Goal: Entertainment & Leisure: Consume media (video, audio)

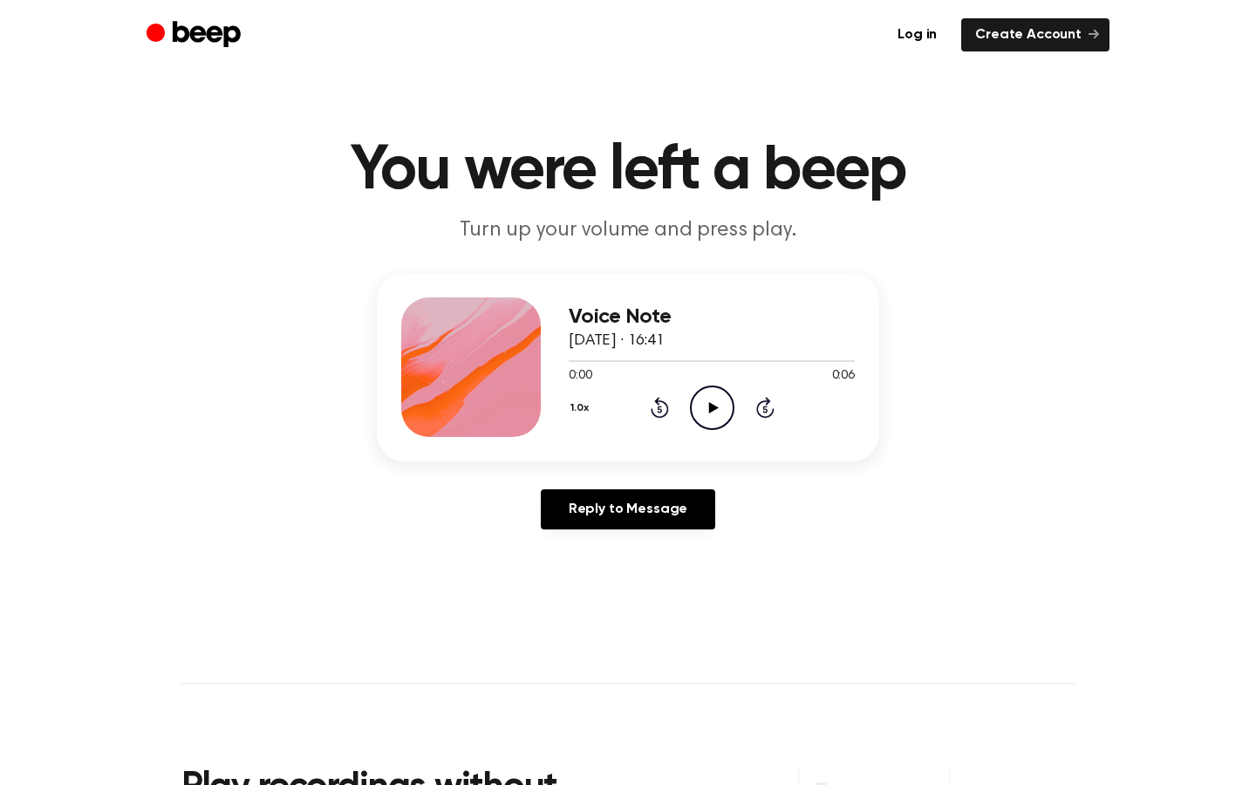
click at [721, 397] on icon "Play Audio" at bounding box center [712, 408] width 44 height 44
click at [663, 406] on icon "Rewind 5 seconds" at bounding box center [659, 407] width 19 height 23
click at [713, 406] on icon at bounding box center [713, 407] width 10 height 11
click at [713, 406] on icon "Pause Audio" at bounding box center [712, 408] width 44 height 44
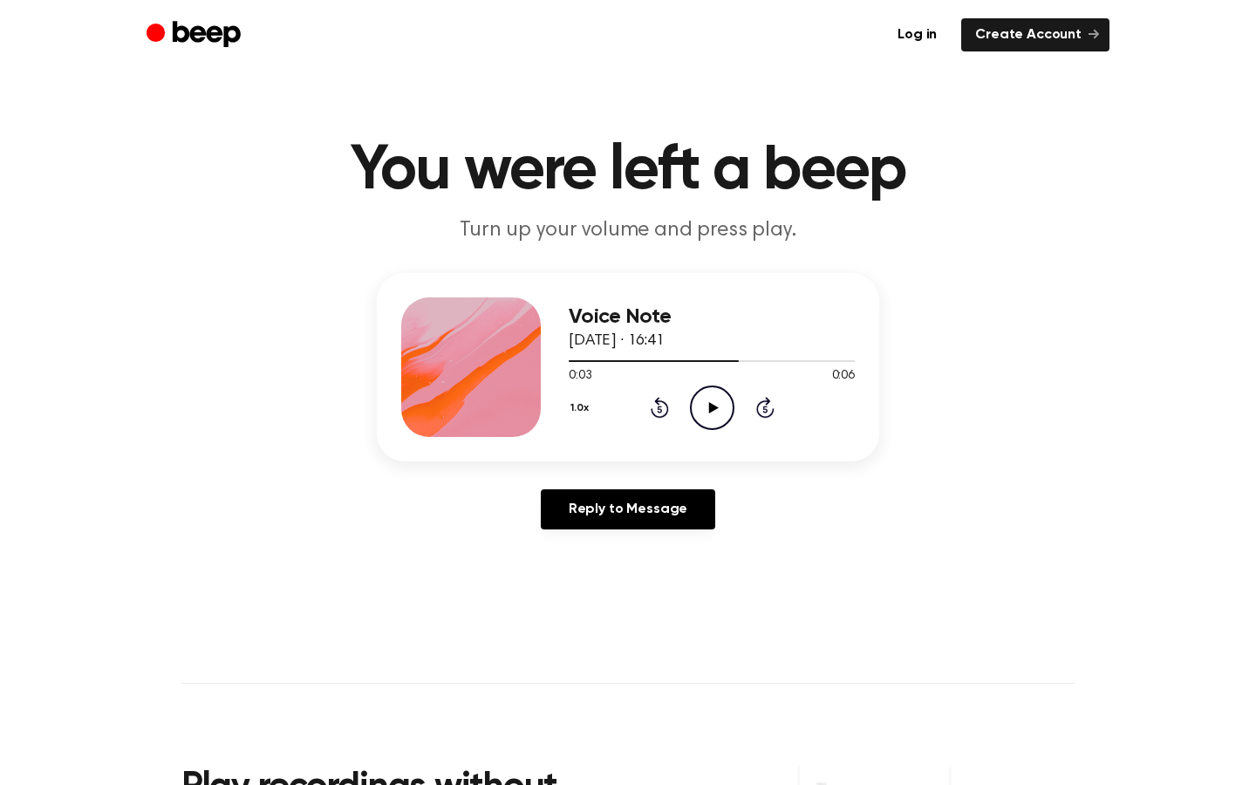
click at [661, 412] on icon at bounding box center [659, 409] width 4 height 7
click at [719, 413] on icon "Play Audio" at bounding box center [712, 408] width 44 height 44
click at [719, 413] on icon "Pause Audio" at bounding box center [712, 408] width 44 height 44
click at [712, 408] on icon at bounding box center [713, 407] width 10 height 11
click at [712, 408] on icon "Pause Audio" at bounding box center [712, 408] width 44 height 44
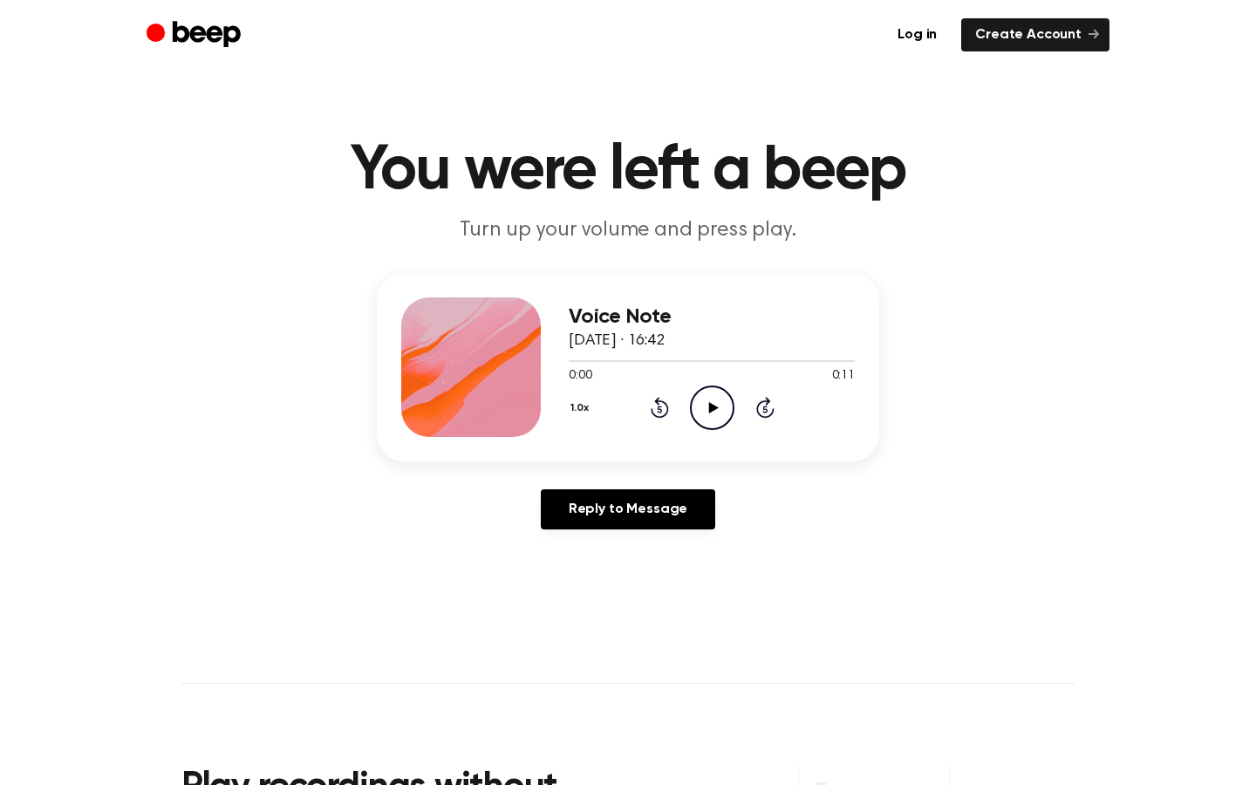
click at [707, 402] on icon "Play Audio" at bounding box center [712, 408] width 44 height 44
click at [719, 404] on icon "Pause Audio" at bounding box center [712, 408] width 44 height 44
click at [658, 410] on icon at bounding box center [659, 409] width 4 height 7
click at [719, 407] on icon "Play Audio" at bounding box center [712, 408] width 44 height 44
click at [719, 407] on icon "Pause Audio" at bounding box center [712, 408] width 44 height 44
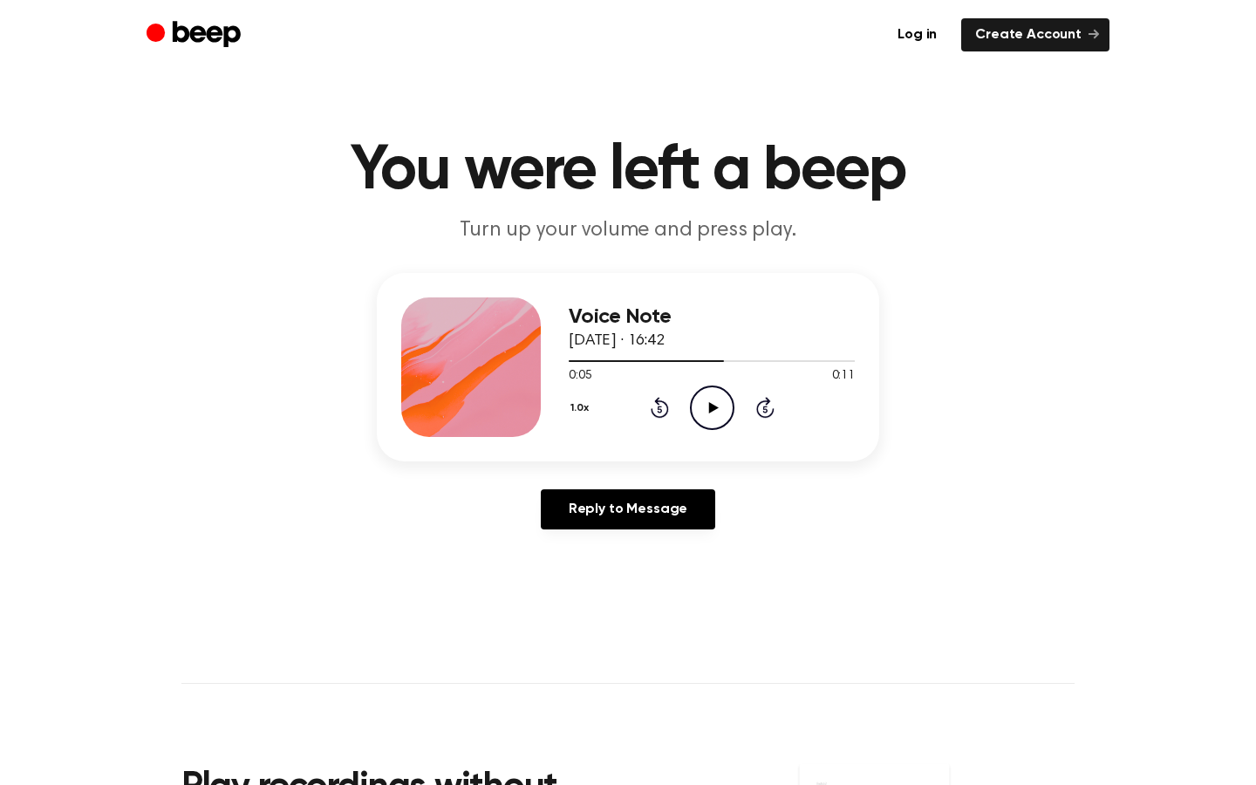
click at [712, 408] on icon at bounding box center [713, 407] width 10 height 11
click at [711, 408] on icon "Pause Audio" at bounding box center [712, 408] width 44 height 44
click at [721, 400] on icon "Play Audio" at bounding box center [712, 408] width 44 height 44
click at [721, 400] on icon "Pause Audio" at bounding box center [712, 408] width 44 height 44
click at [658, 407] on icon "Rewind 5 seconds" at bounding box center [659, 407] width 19 height 23
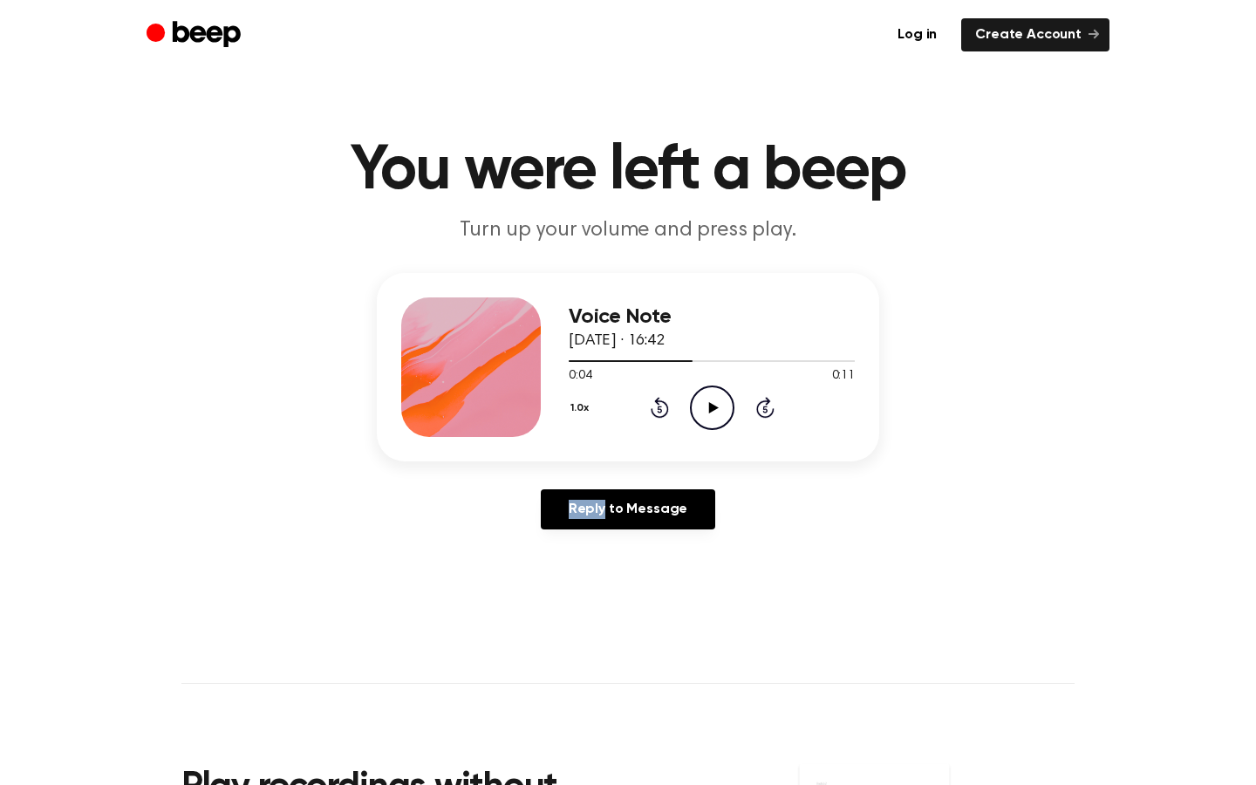
click at [658, 407] on icon "Rewind 5 seconds" at bounding box center [659, 407] width 19 height 23
click at [697, 400] on icon "Play Audio" at bounding box center [712, 408] width 44 height 44
click at [570, 362] on div at bounding box center [712, 360] width 286 height 14
click at [720, 416] on icon "Play Audio" at bounding box center [712, 408] width 44 height 44
click at [721, 407] on icon "Play Audio" at bounding box center [712, 408] width 44 height 44
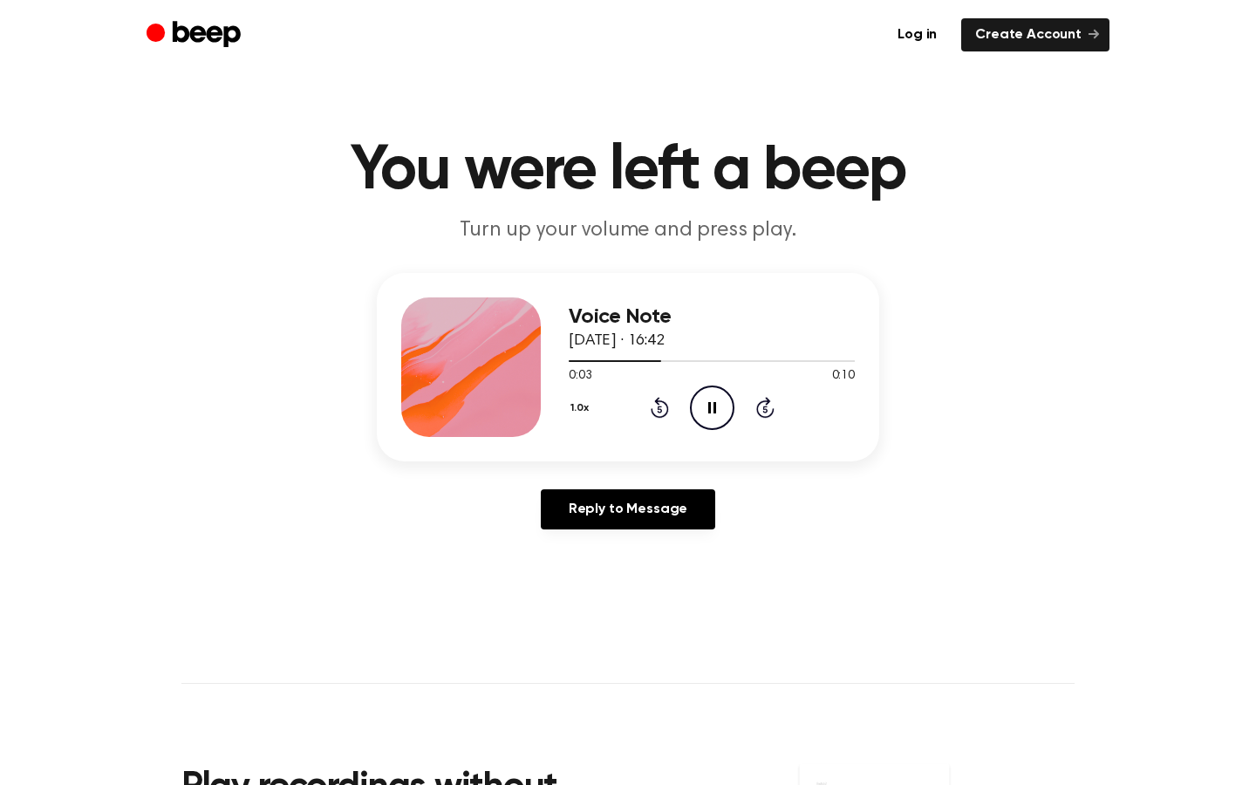
click at [714, 407] on icon at bounding box center [712, 407] width 8 height 11
click at [596, 359] on div at bounding box center [712, 360] width 286 height 14
click at [694, 400] on icon "Play Audio" at bounding box center [712, 408] width 44 height 44
click at [703, 402] on icon "Pause Audio" at bounding box center [712, 408] width 44 height 44
click at [611, 364] on div at bounding box center [712, 360] width 286 height 14
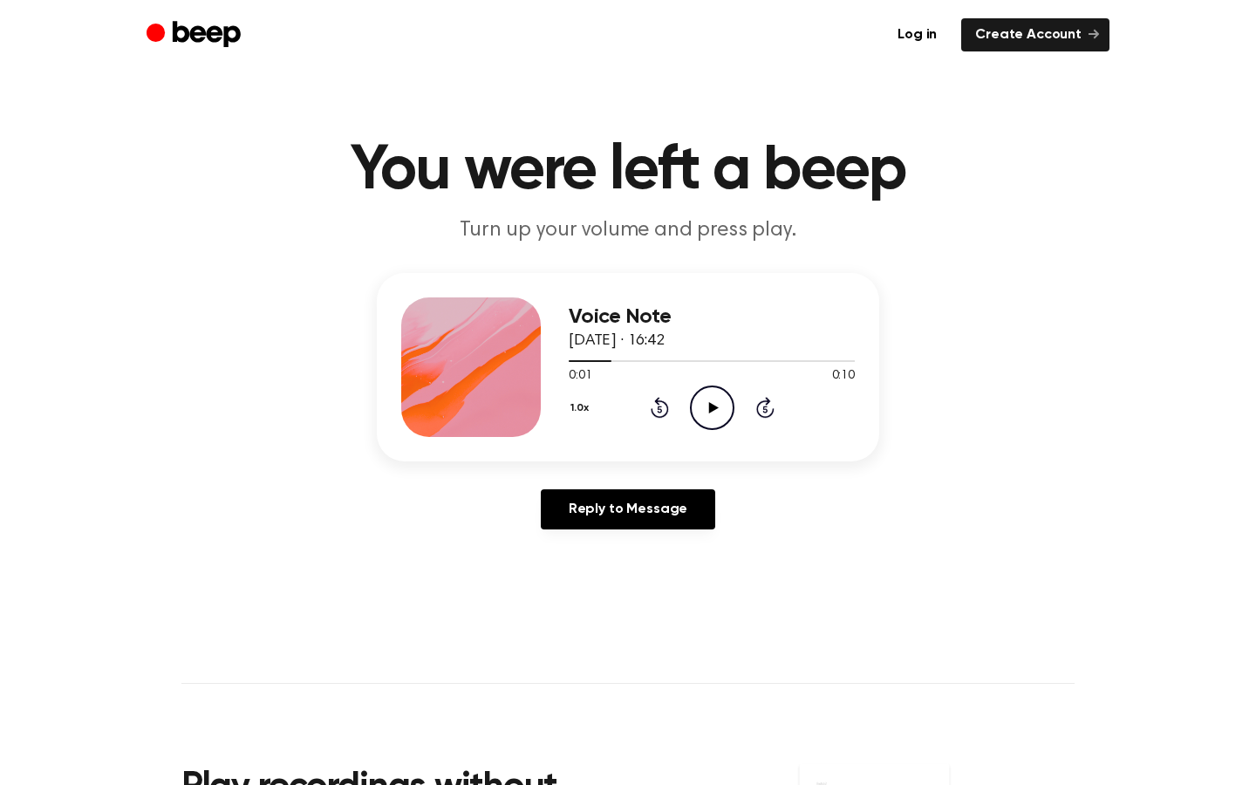
click at [714, 408] on icon at bounding box center [713, 407] width 10 height 11
click at [584, 360] on div at bounding box center [712, 361] width 286 height 2
click at [710, 402] on icon "Play Audio" at bounding box center [712, 408] width 44 height 44
click at [581, 358] on div at bounding box center [712, 360] width 286 height 14
click at [708, 411] on icon "Play Audio" at bounding box center [712, 408] width 44 height 44
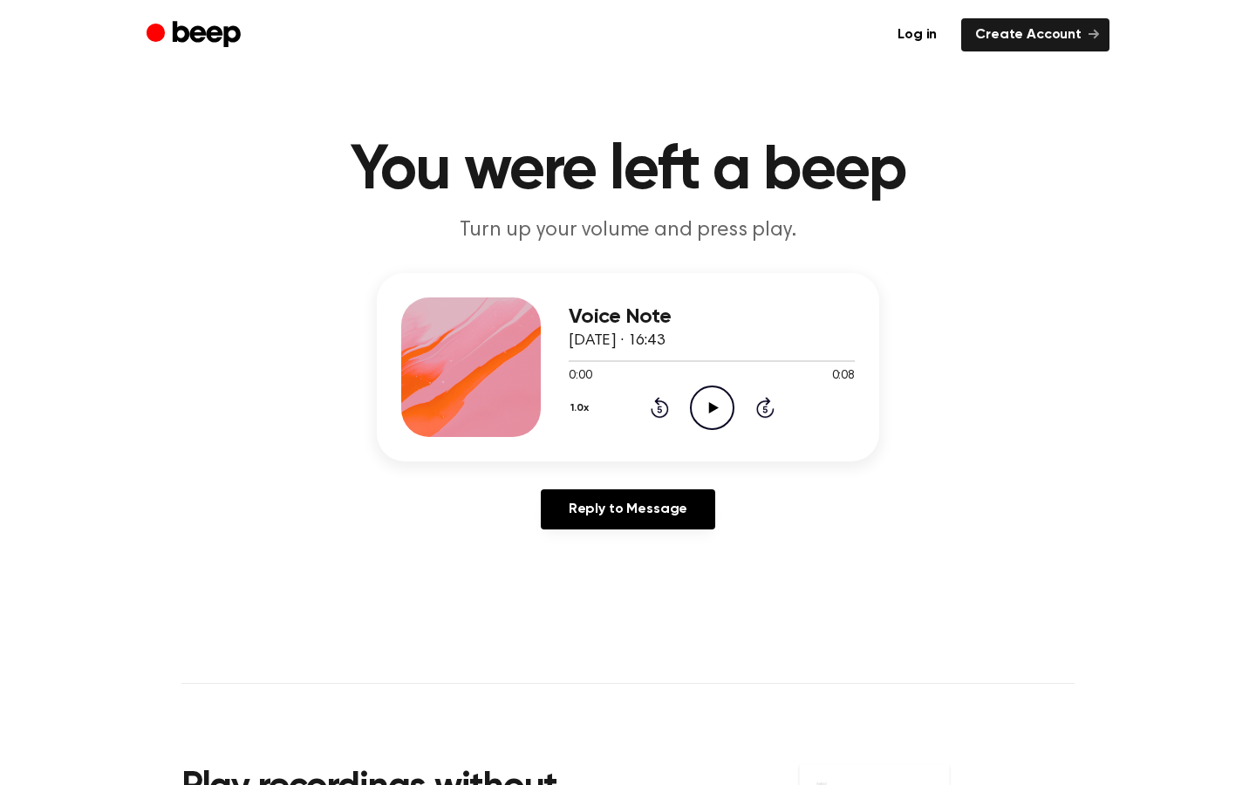
click at [707, 400] on icon "Play Audio" at bounding box center [712, 408] width 44 height 44
click at [709, 402] on icon at bounding box center [712, 407] width 8 height 11
click at [646, 358] on div at bounding box center [712, 360] width 286 height 14
click at [712, 416] on icon "Play Audio" at bounding box center [712, 408] width 44 height 44
click at [712, 416] on icon "Pause Audio" at bounding box center [712, 408] width 44 height 44
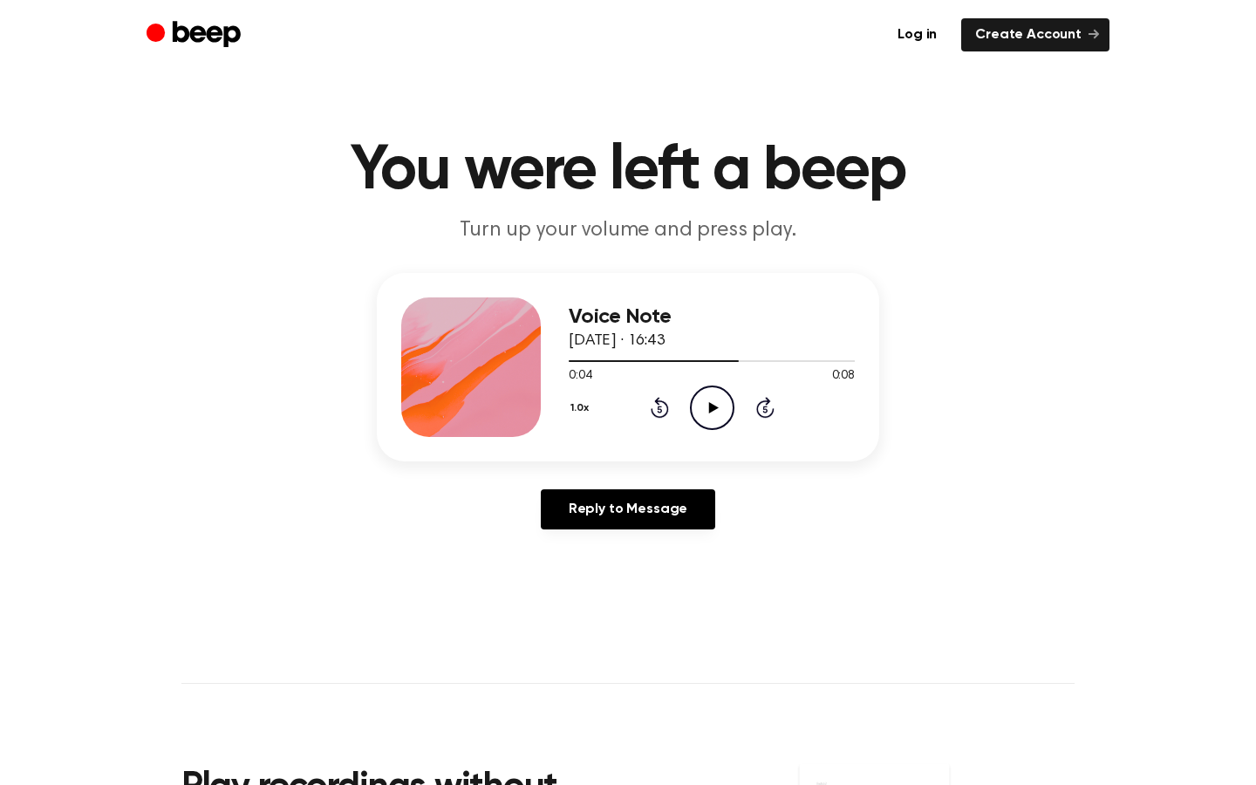
click at [701, 400] on icon "Play Audio" at bounding box center [712, 408] width 44 height 44
click at [685, 357] on div at bounding box center [712, 360] width 286 height 14
click at [708, 407] on icon at bounding box center [712, 407] width 8 height 11
click at [708, 407] on icon "Play Audio" at bounding box center [712, 408] width 44 height 44
click at [708, 407] on icon at bounding box center [712, 407] width 8 height 11
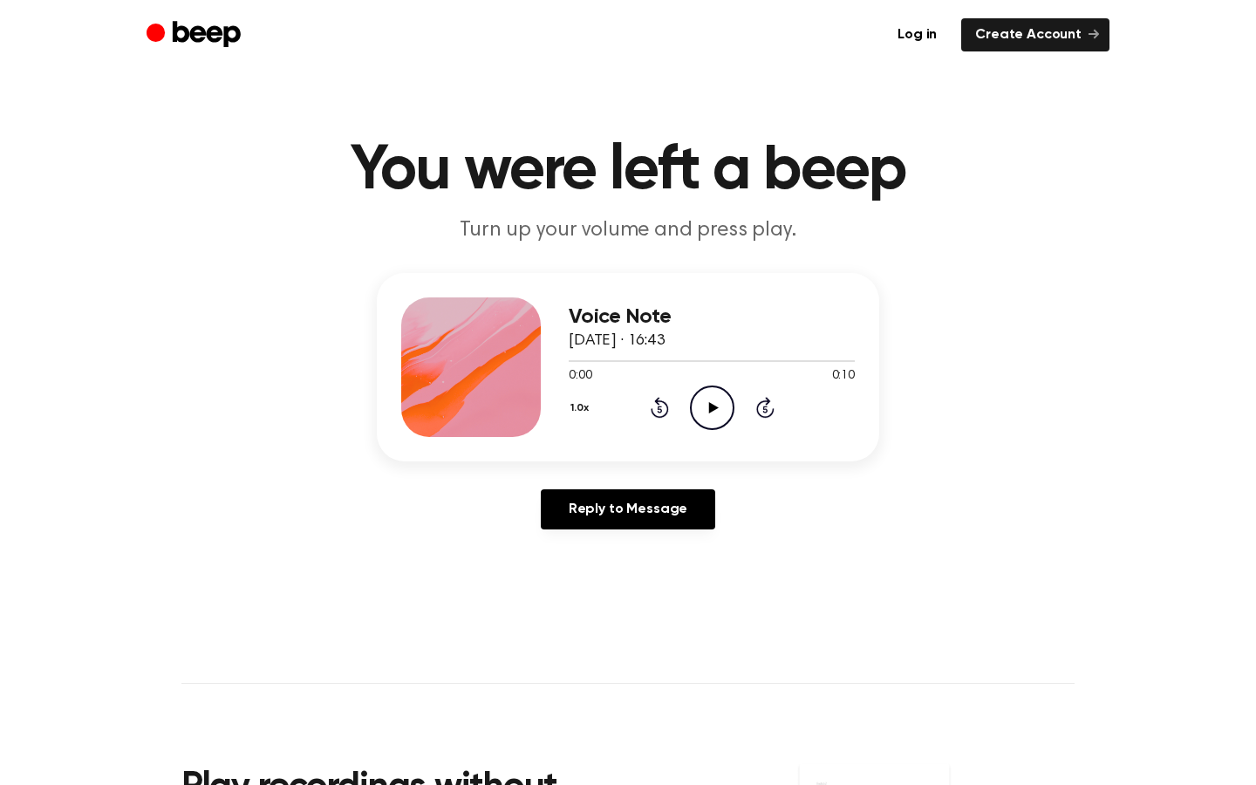
click at [711, 403] on icon "Play Audio" at bounding box center [712, 408] width 44 height 44
click at [711, 403] on icon "Pause Audio" at bounding box center [712, 408] width 44 height 44
click at [723, 400] on icon "Play Audio" at bounding box center [712, 408] width 44 height 44
click at [723, 400] on icon "Pause Audio" at bounding box center [712, 408] width 44 height 44
click at [721, 418] on icon "Play Audio" at bounding box center [712, 408] width 44 height 44
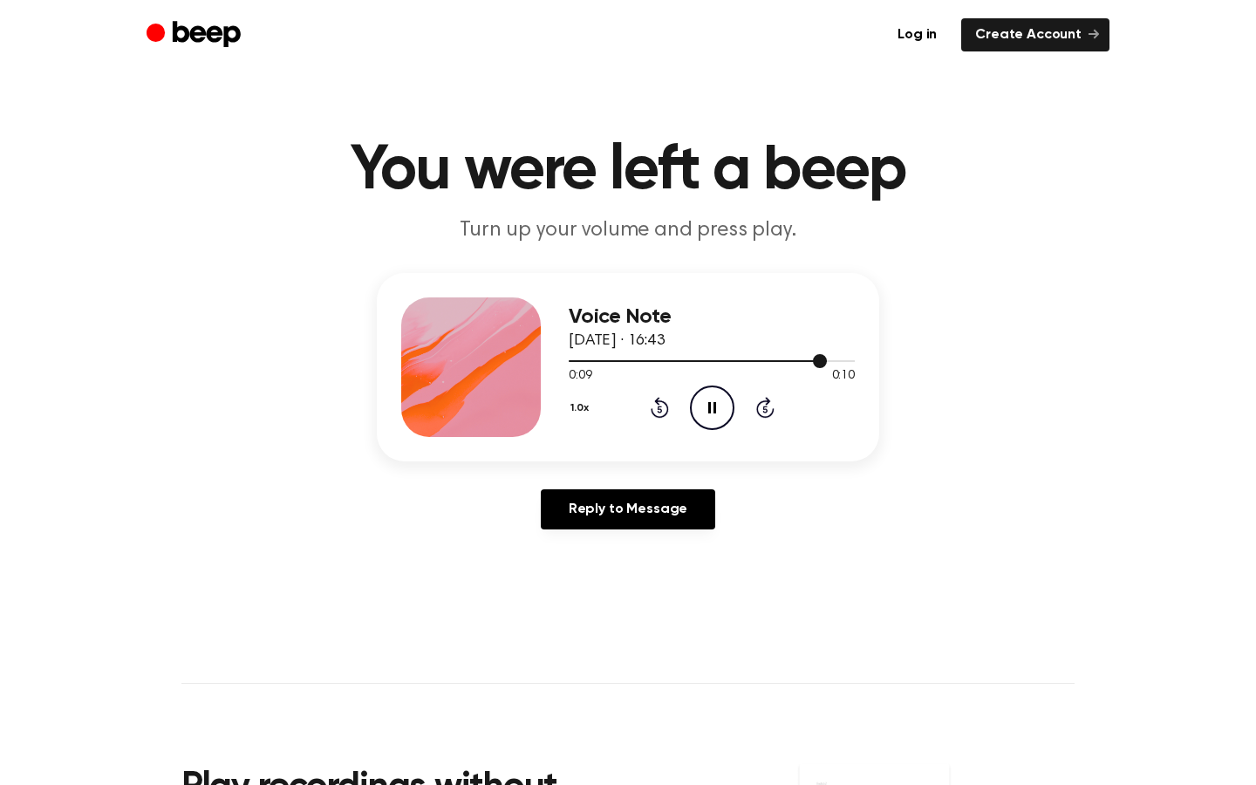
click at [710, 362] on div at bounding box center [712, 360] width 286 height 14
click at [707, 399] on icon "Pause Audio" at bounding box center [712, 408] width 44 height 44
click at [710, 393] on icon "Play Audio" at bounding box center [712, 408] width 44 height 44
click at [710, 393] on icon "Pause Audio" at bounding box center [712, 408] width 44 height 44
click at [721, 402] on icon "Play Audio" at bounding box center [712, 408] width 44 height 44
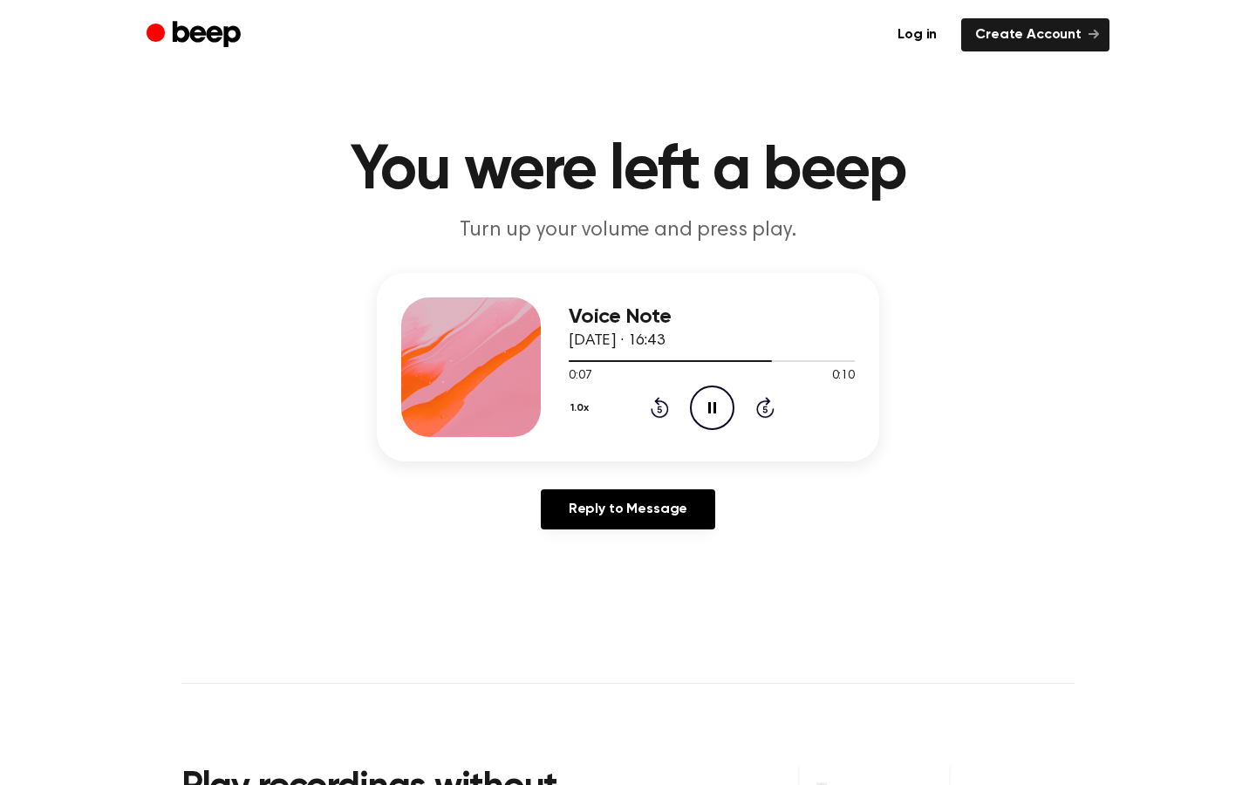
click at [721, 402] on icon "Pause Audio" at bounding box center [712, 408] width 44 height 44
click at [707, 400] on icon "Play Audio" at bounding box center [712, 408] width 44 height 44
click at [707, 400] on icon "Pause Audio" at bounding box center [712, 408] width 44 height 44
click at [714, 406] on icon at bounding box center [713, 407] width 10 height 11
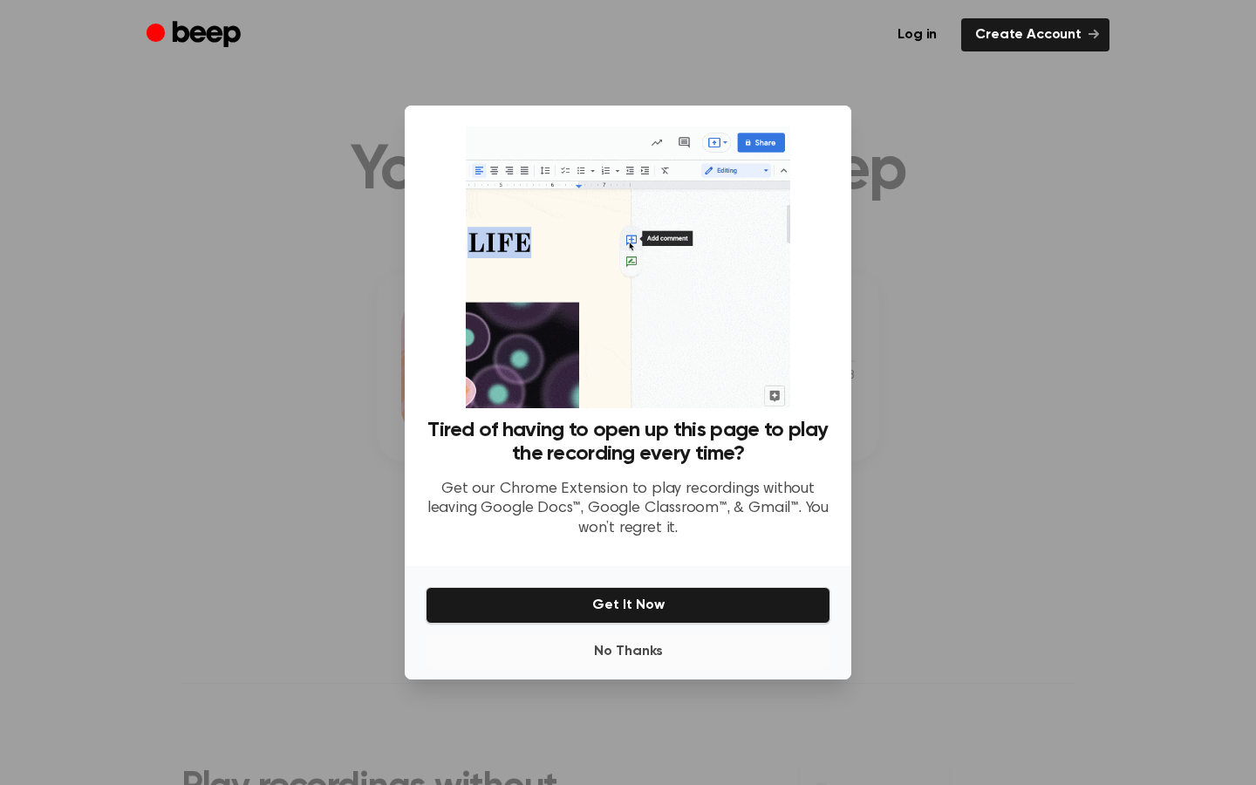
click at [619, 656] on button "No Thanks" at bounding box center [628, 651] width 405 height 35
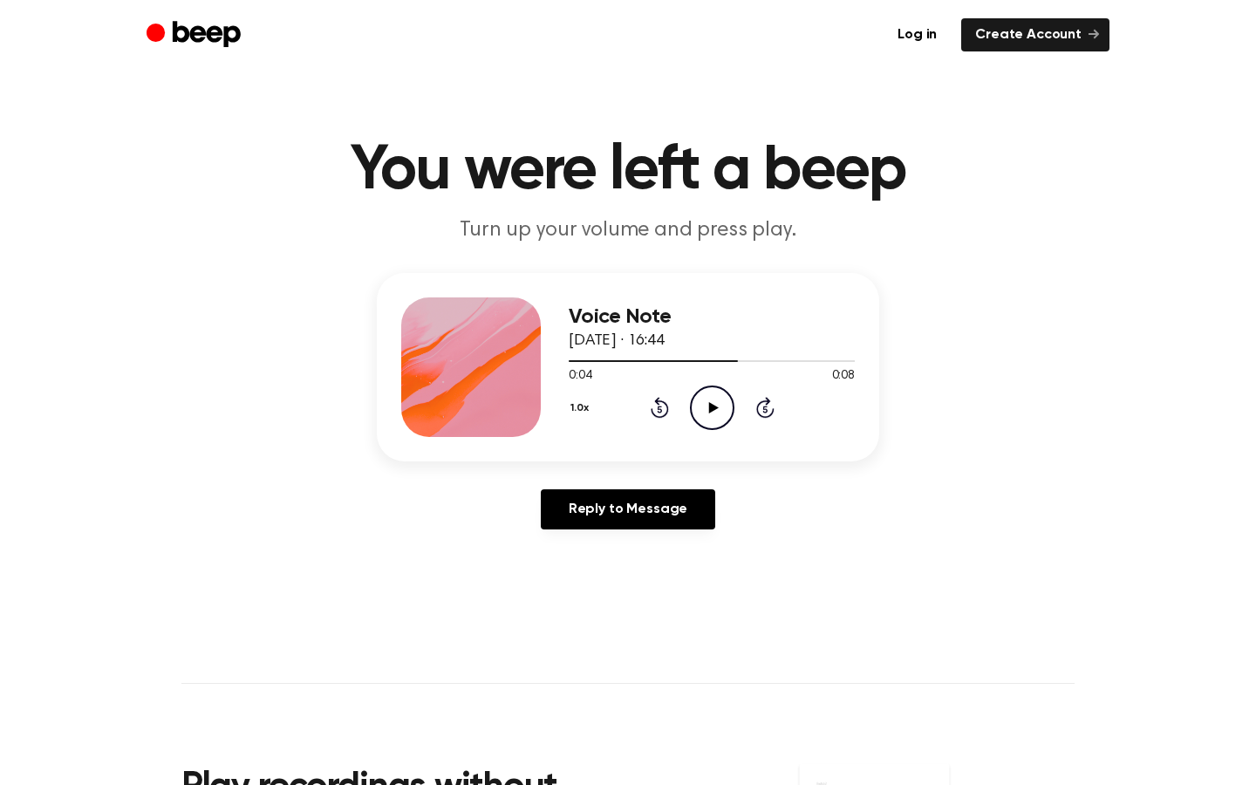
click at [714, 408] on icon at bounding box center [713, 407] width 10 height 11
click at [714, 408] on icon at bounding box center [712, 407] width 8 height 11
click at [583, 362] on div at bounding box center [712, 360] width 286 height 14
click at [710, 413] on icon "Play Audio" at bounding box center [712, 408] width 44 height 44
click at [710, 413] on icon "Pause Audio" at bounding box center [712, 408] width 44 height 44
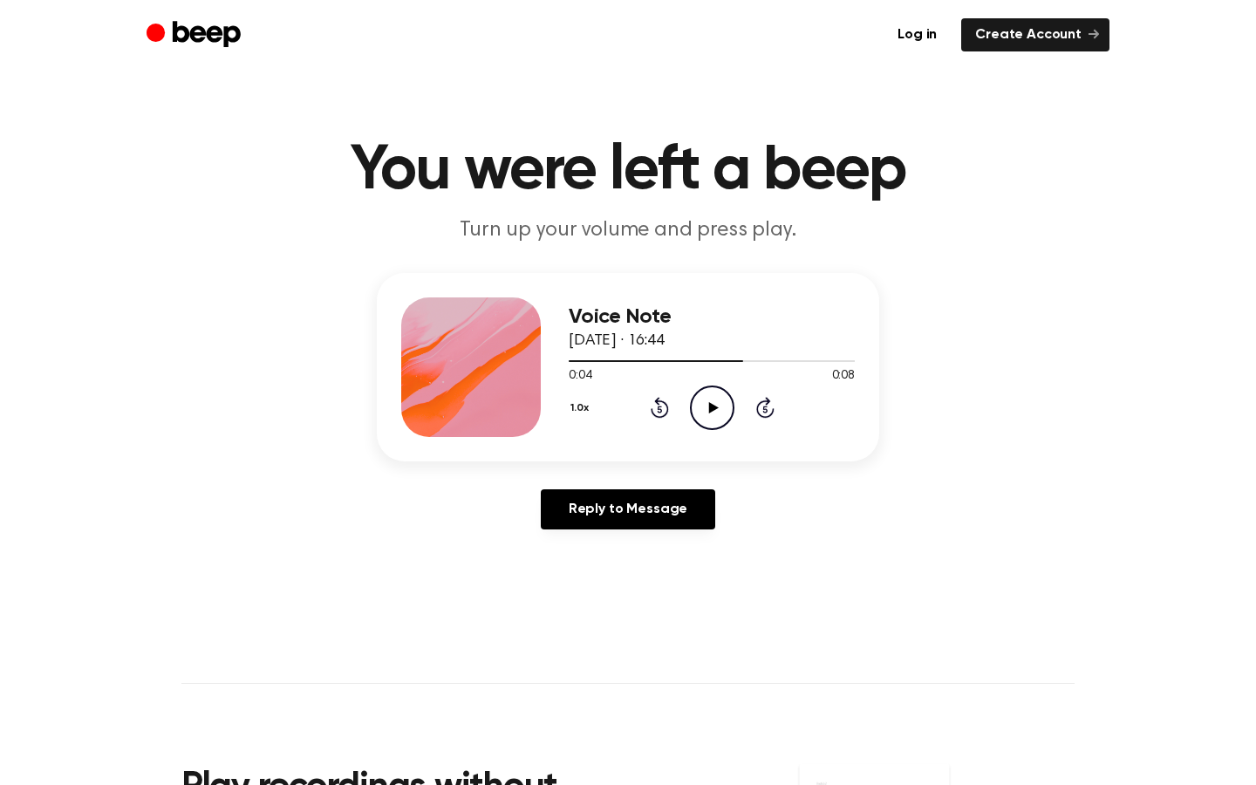
click at [715, 400] on icon "Play Audio" at bounding box center [712, 408] width 44 height 44
click at [708, 394] on icon "Play Audio" at bounding box center [712, 408] width 44 height 44
click at [708, 410] on icon at bounding box center [712, 407] width 8 height 11
click at [580, 360] on div at bounding box center [623, 361] width 108 height 2
click at [708, 412] on icon "Play Audio" at bounding box center [712, 408] width 44 height 44
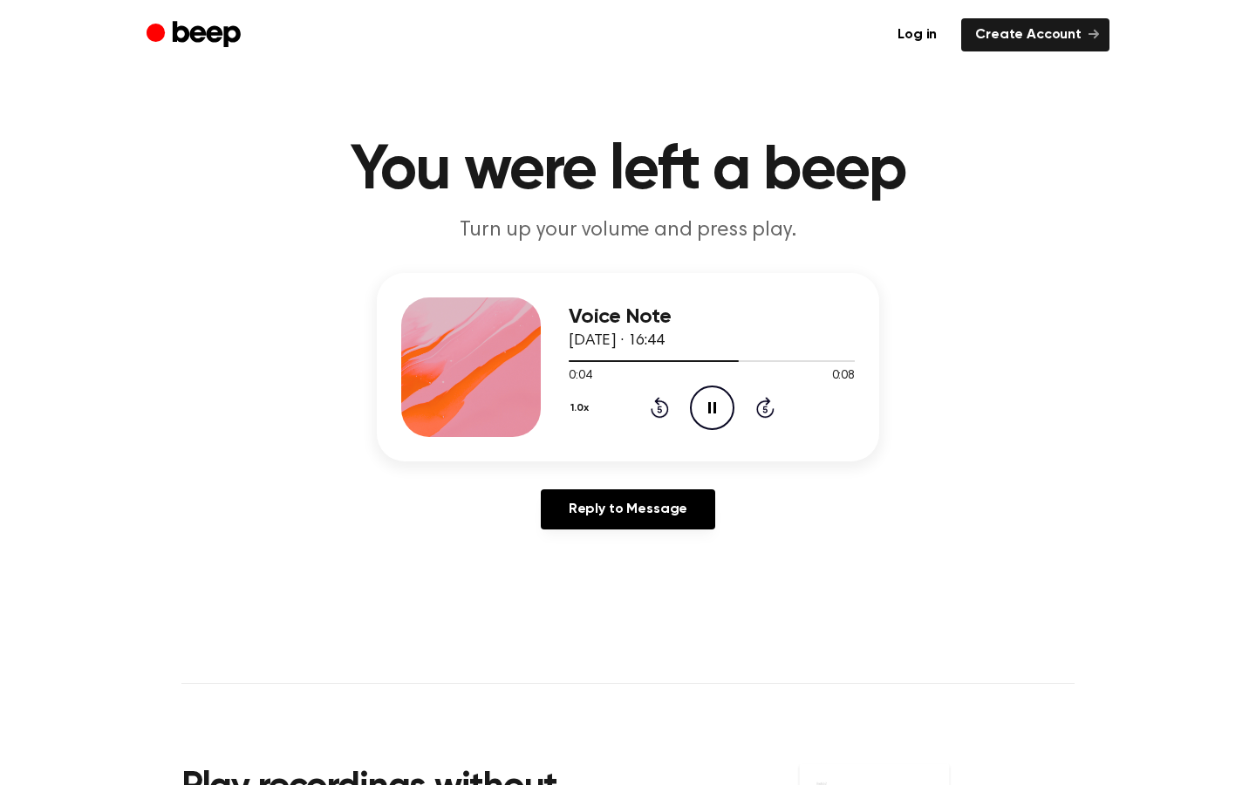
click at [708, 411] on icon at bounding box center [712, 407] width 8 height 11
click at [707, 393] on icon "Play Audio" at bounding box center [712, 408] width 44 height 44
click at [713, 407] on icon at bounding box center [713, 407] width 10 height 11
click at [715, 407] on icon at bounding box center [712, 407] width 8 height 11
click at [573, 362] on div at bounding box center [712, 360] width 286 height 14
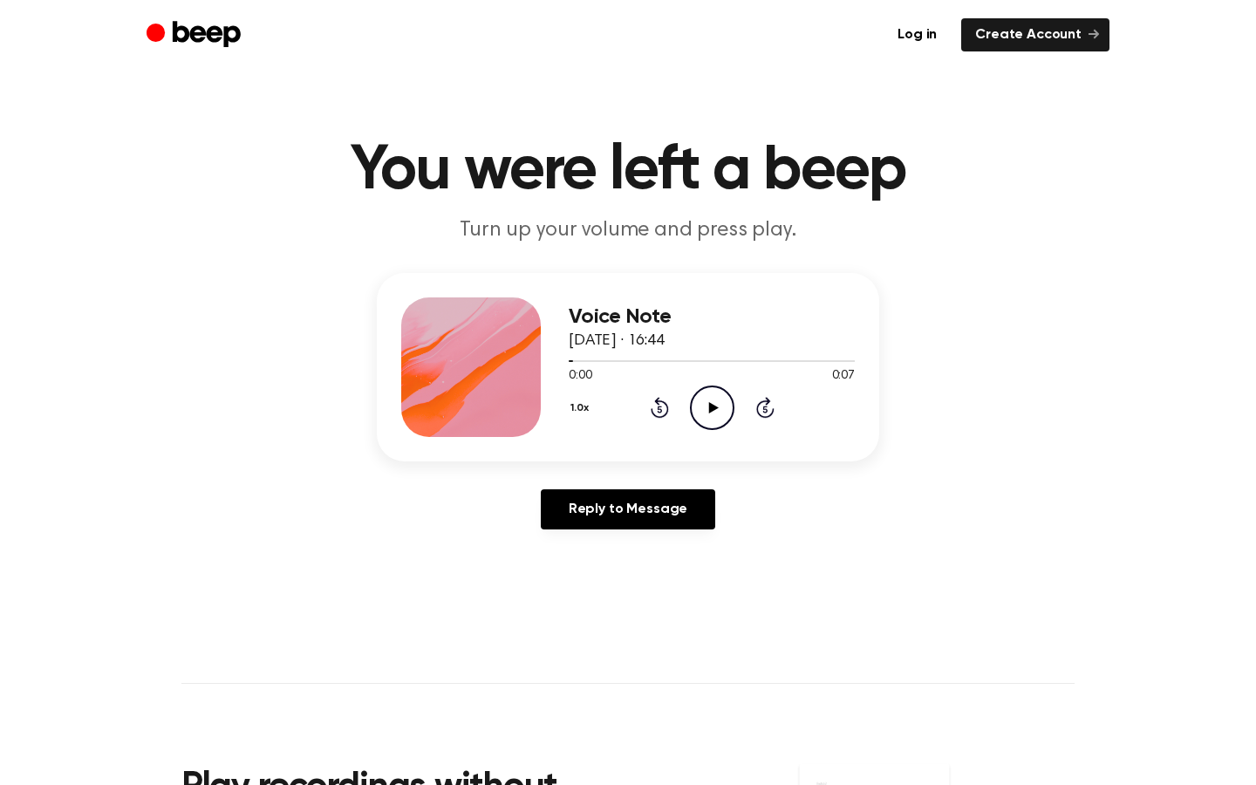
click at [707, 405] on icon "Play Audio" at bounding box center [712, 408] width 44 height 44
click at [707, 405] on icon "Pause Audio" at bounding box center [712, 408] width 44 height 44
click at [705, 403] on icon "Play Audio" at bounding box center [712, 408] width 44 height 44
click at [721, 406] on icon "Play Audio" at bounding box center [712, 408] width 44 height 44
click at [721, 406] on icon "Pause Audio" at bounding box center [712, 408] width 44 height 44
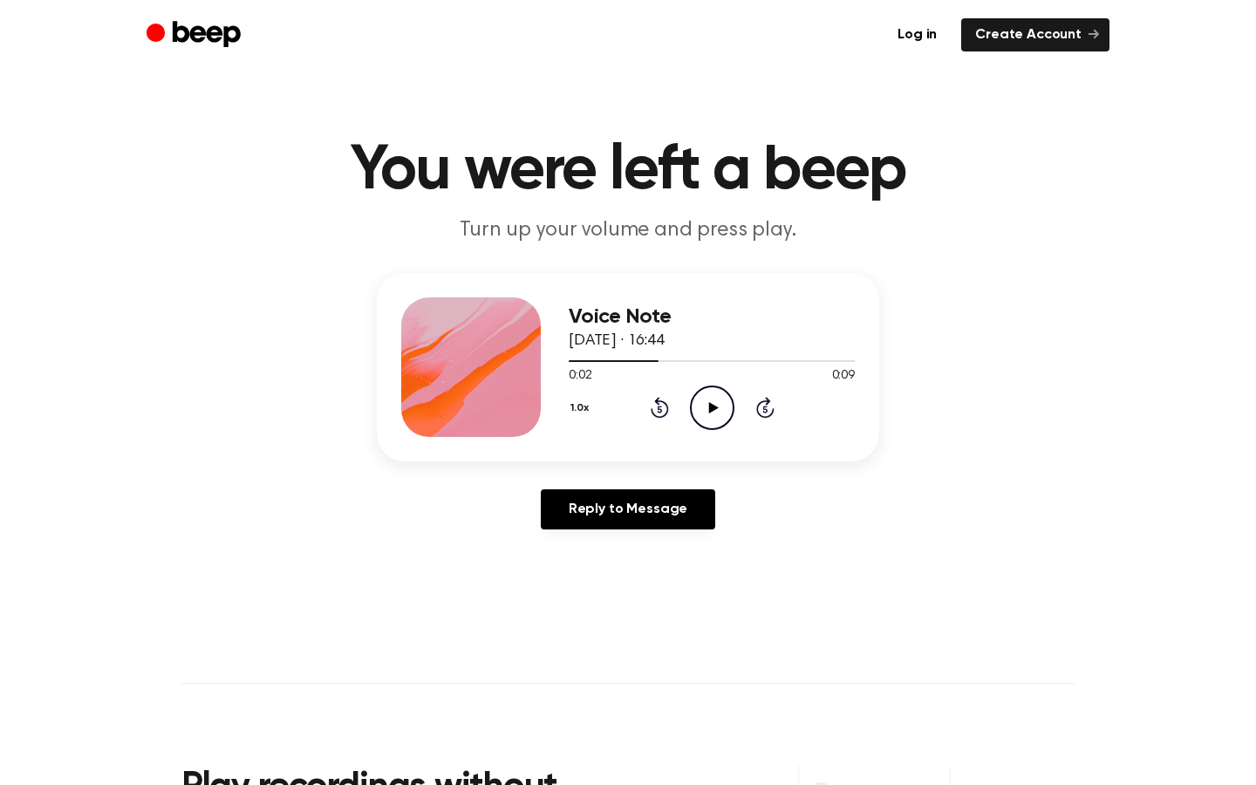
click at [727, 413] on icon "Play Audio" at bounding box center [712, 408] width 44 height 44
click at [634, 358] on div at bounding box center [712, 360] width 286 height 14
click at [708, 400] on icon "Pause Audio" at bounding box center [712, 408] width 44 height 44
click at [703, 415] on icon "Play Audio" at bounding box center [712, 408] width 44 height 44
click at [703, 415] on icon "Pause Audio" at bounding box center [712, 408] width 44 height 44
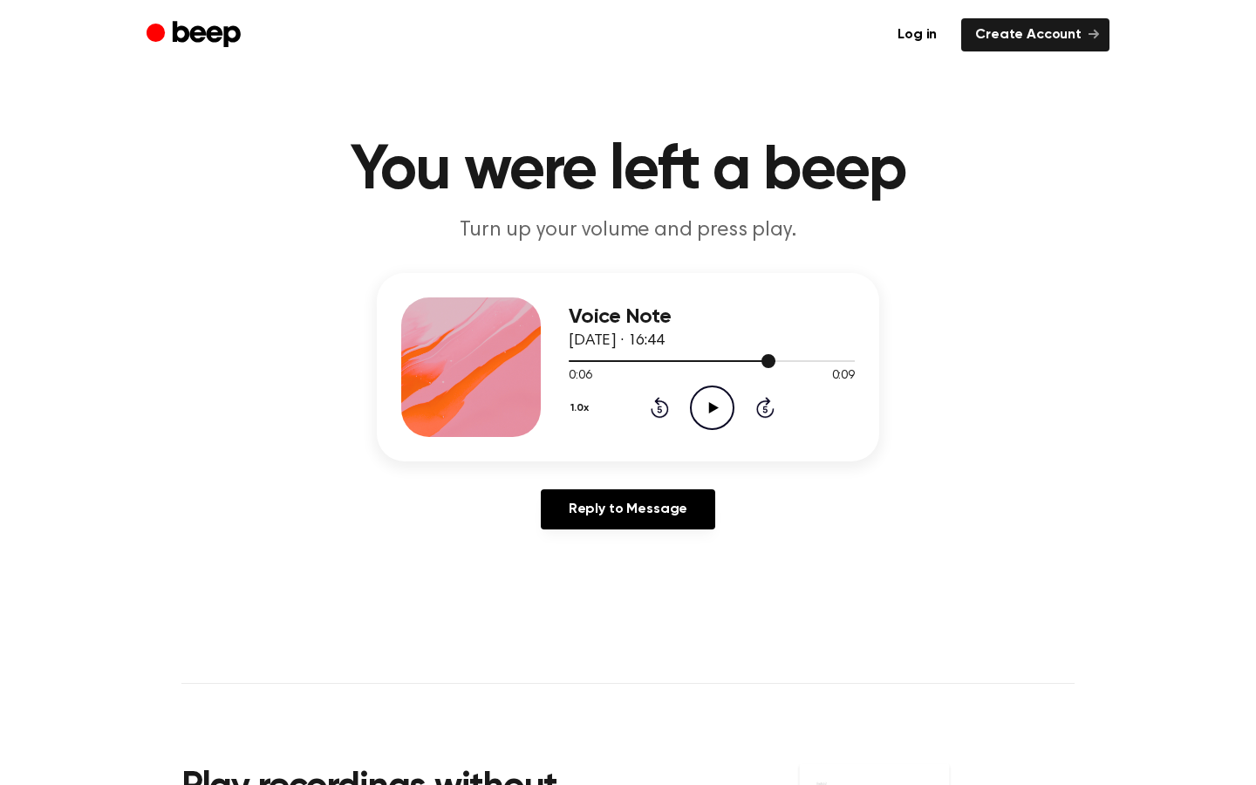
click at [663, 360] on div at bounding box center [672, 361] width 207 height 2
click at [714, 418] on icon "Play Audio" at bounding box center [712, 408] width 44 height 44
click at [714, 413] on icon at bounding box center [712, 407] width 8 height 11
click at [660, 357] on div at bounding box center [712, 360] width 286 height 14
drag, startPoint x: 660, startPoint y: 357, endPoint x: 644, endPoint y: 357, distance: 16.6
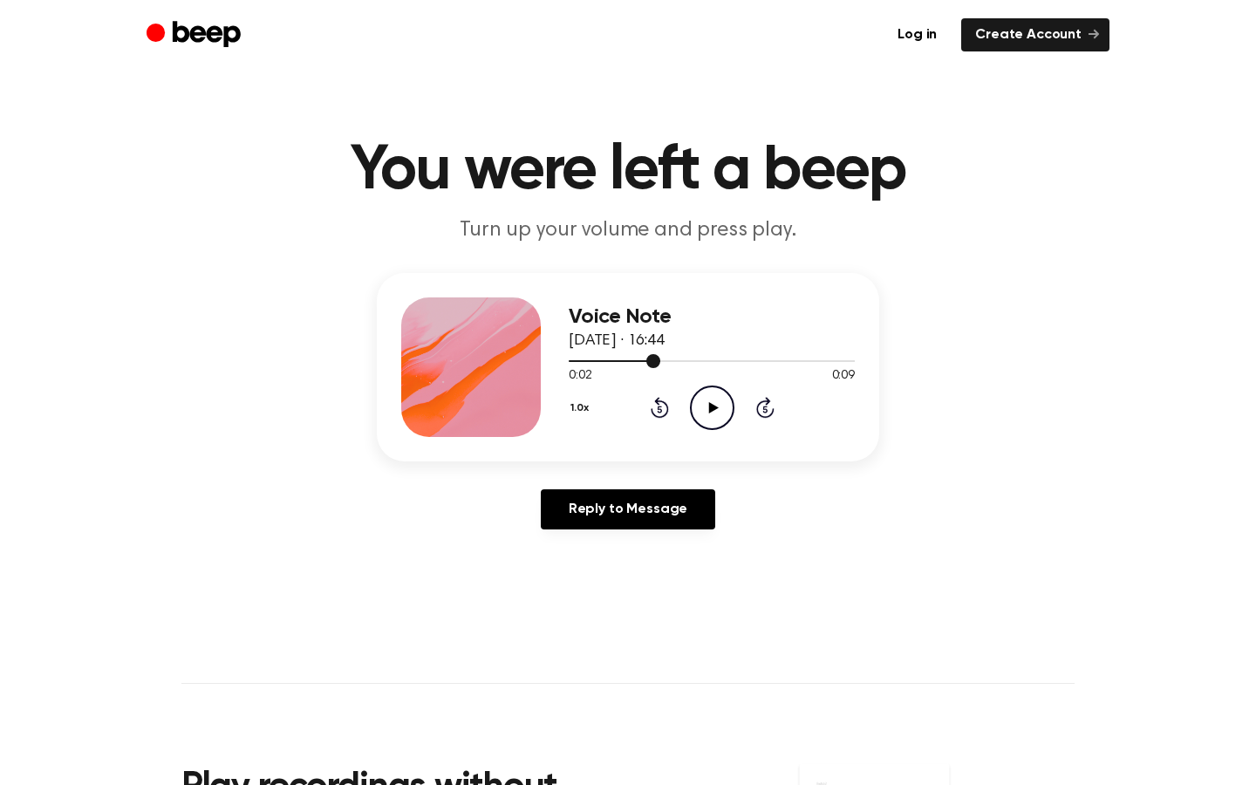
click at [644, 357] on div at bounding box center [712, 360] width 286 height 14
click at [713, 413] on icon "Play Audio" at bounding box center [712, 408] width 44 height 44
click at [713, 413] on icon "Pause Audio" at bounding box center [712, 408] width 44 height 44
click at [684, 359] on div at bounding box center [712, 360] width 286 height 14
click at [705, 408] on icon "Play Audio" at bounding box center [712, 408] width 44 height 44
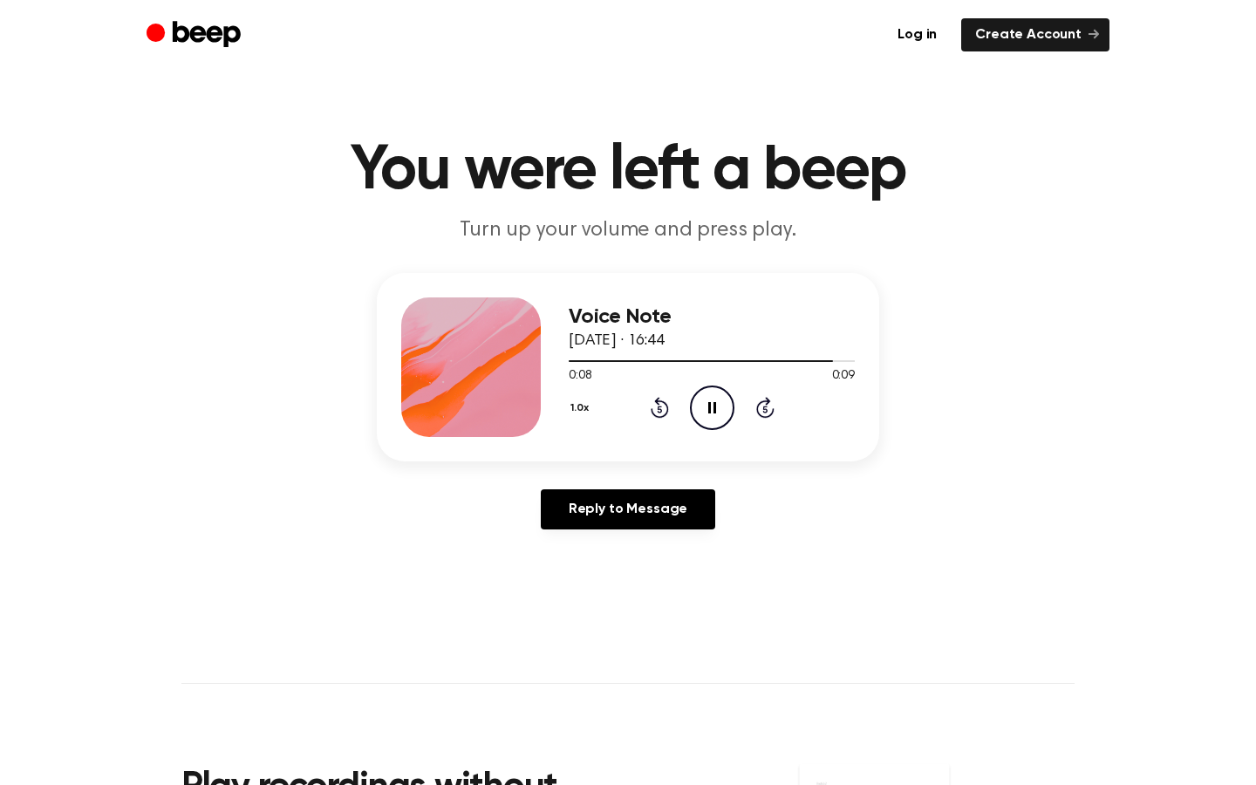
click at [705, 408] on icon "Pause Audio" at bounding box center [712, 408] width 44 height 44
click at [718, 361] on div at bounding box center [706, 361] width 274 height 2
click at [715, 408] on icon at bounding box center [713, 407] width 10 height 11
click at [715, 408] on icon at bounding box center [712, 407] width 8 height 11
